Goal: Use online tool/utility: Utilize a website feature to perform a specific function

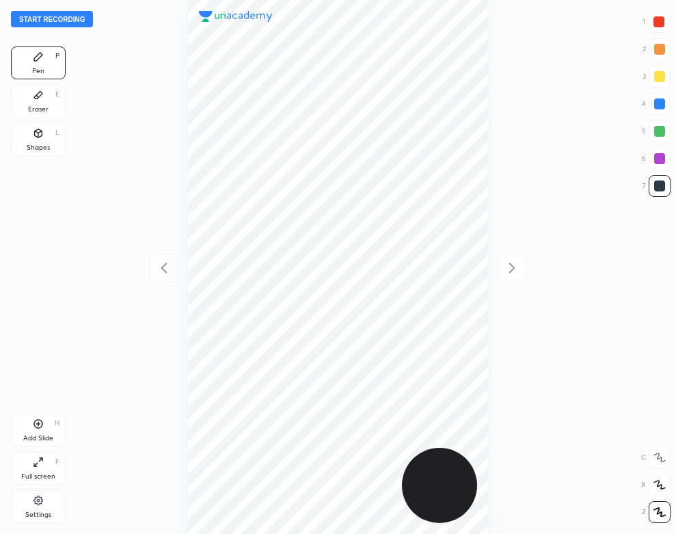
scroll to position [534, 457]
click at [77, 17] on button "Start recording" at bounding box center [52, 19] width 82 height 16
click at [44, 91] on div "Eraser E" at bounding box center [38, 101] width 55 height 33
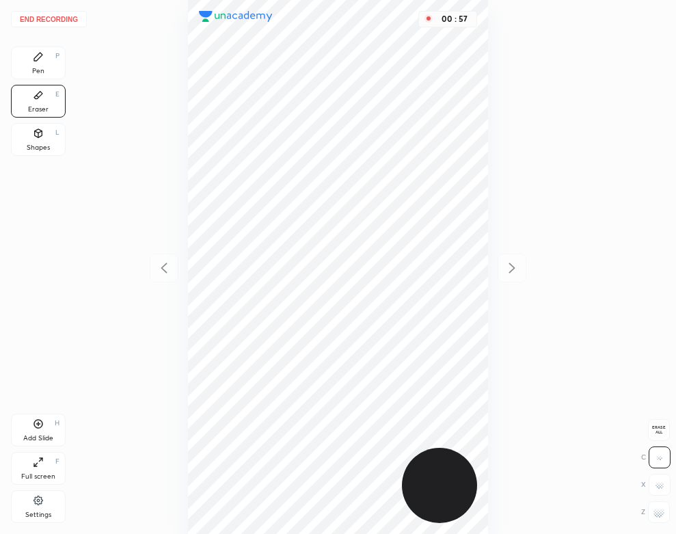
click at [42, 70] on div "Pen" at bounding box center [38, 71] width 12 height 7
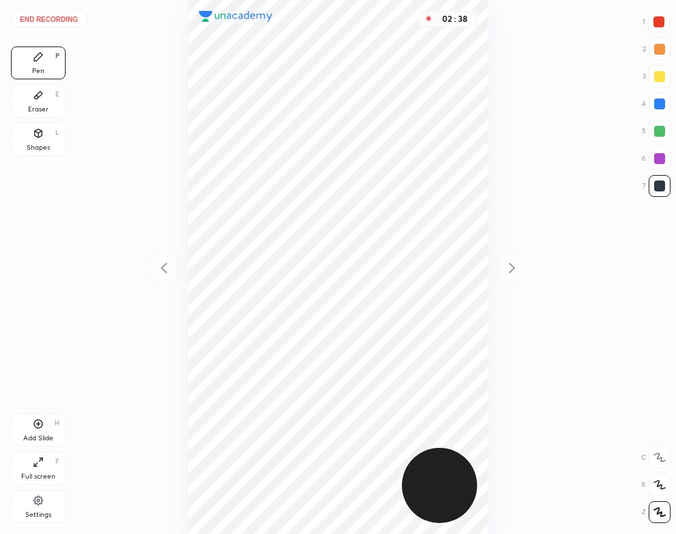
click at [16, 109] on div "Eraser E" at bounding box center [38, 101] width 55 height 33
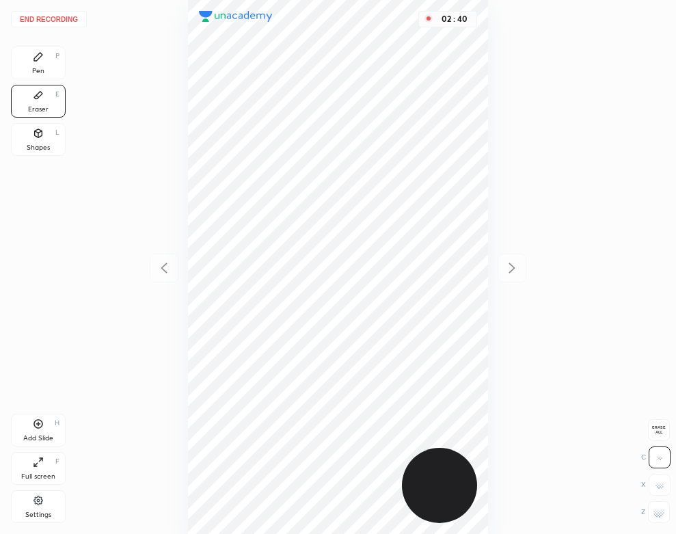
click at [31, 77] on div "Pen P" at bounding box center [38, 63] width 55 height 33
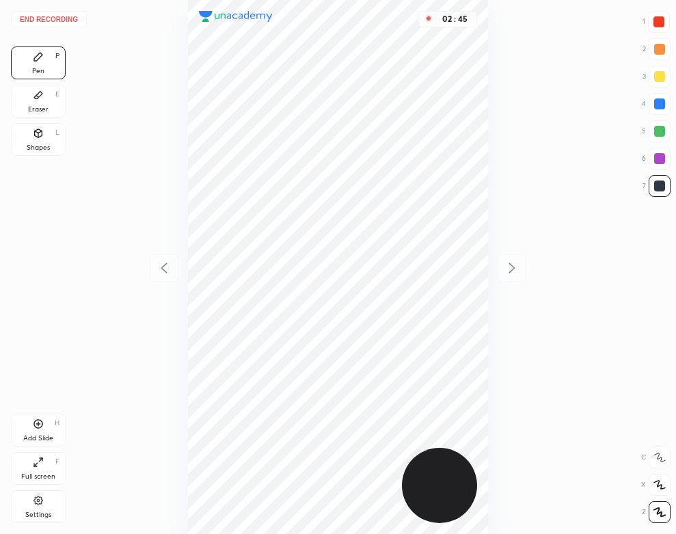
click at [658, 108] on div at bounding box center [659, 103] width 11 height 11
click at [55, 146] on div "Shapes L" at bounding box center [38, 139] width 55 height 33
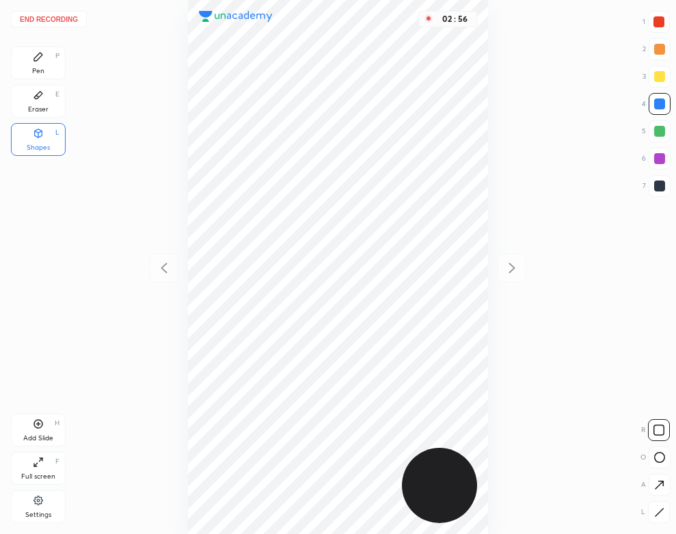
click at [59, 19] on button "End recording" at bounding box center [49, 19] width 76 height 16
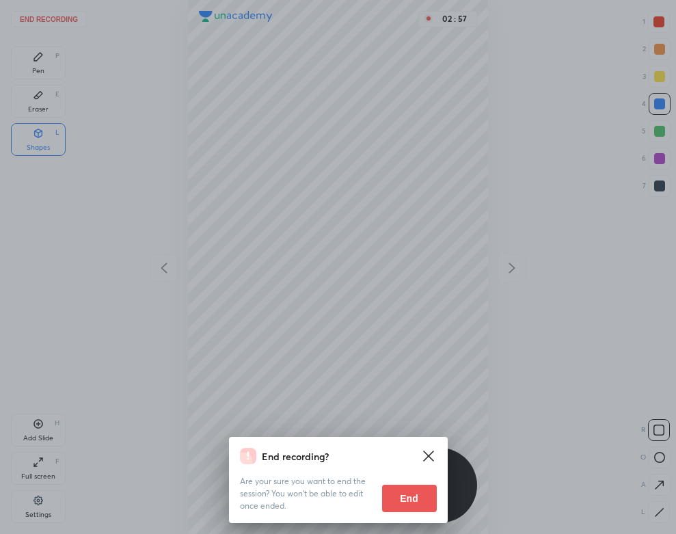
click at [390, 483] on div "Are your sure you want to end the session? You won’t be able to edit once ended…" at bounding box center [338, 488] width 197 height 48
click at [401, 492] on button "End" at bounding box center [409, 498] width 55 height 27
